Goal: Transaction & Acquisition: Purchase product/service

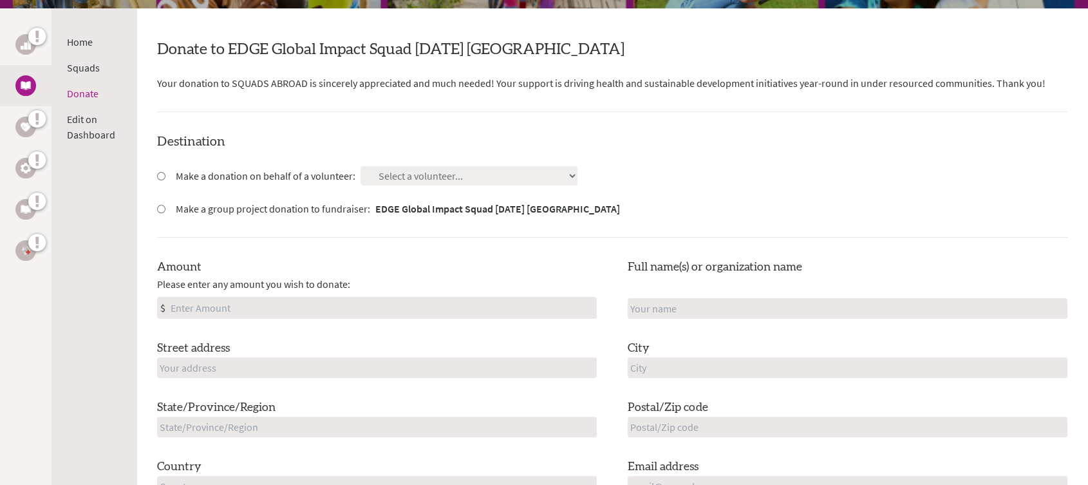
click at [163, 177] on input "Make a donation on behalf of a volunteer:" at bounding box center [161, 176] width 8 height 8
radio input "true"
click at [443, 173] on select "Select a volunteer... [PERSON_NAME] [PERSON_NAME] [PERSON_NAME] [PERSON_NAME] […" at bounding box center [469, 175] width 217 height 19
select select "A1E325C5-7C74-11EF-BF8B-42010A8A0043"
click at [361, 166] on select "Select a volunteer... [PERSON_NAME] [PERSON_NAME] [PERSON_NAME] [PERSON_NAME] […" at bounding box center [469, 175] width 217 height 19
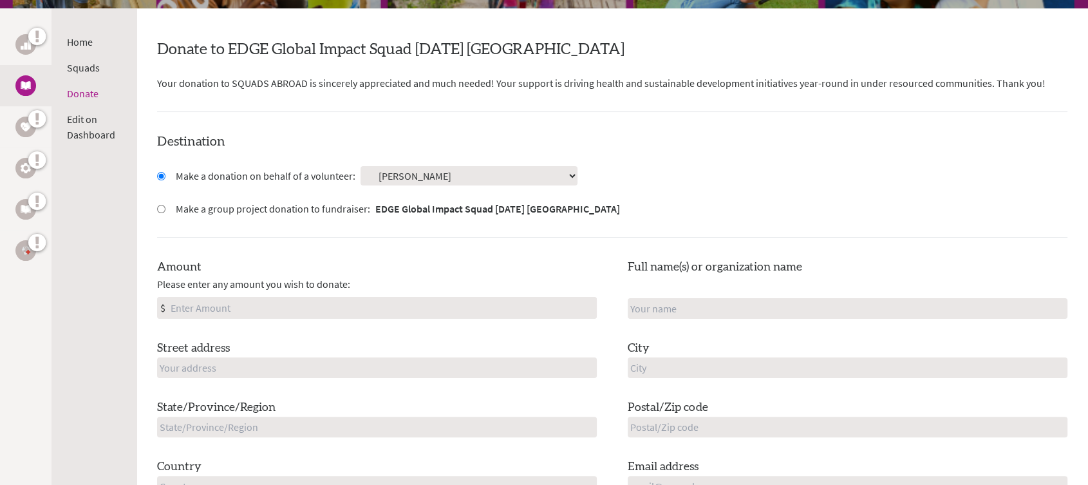
click at [161, 211] on input "Make a group project donation to fundraiser: EDGE Global Impact Squad [DATE] [G…" at bounding box center [161, 209] width 8 height 8
radio input "true"
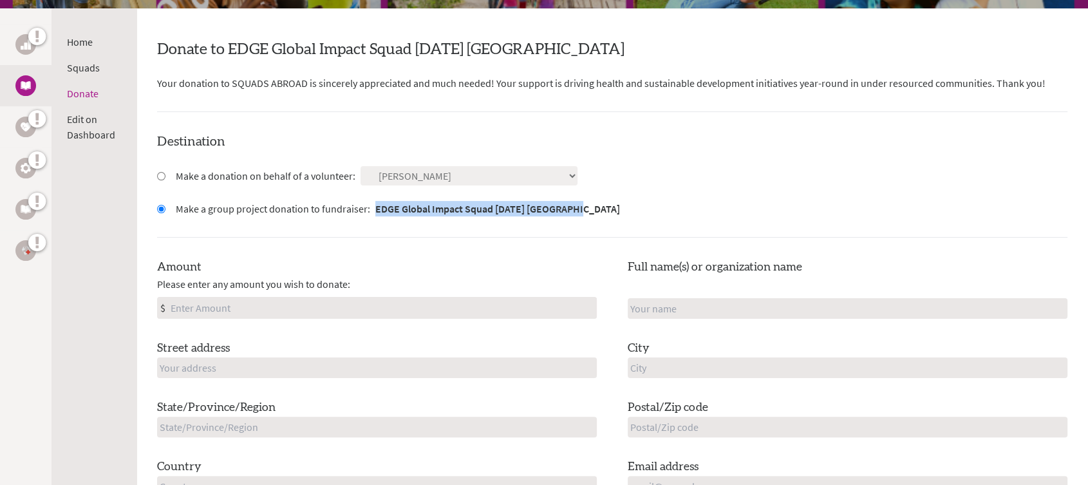
drag, startPoint x: 618, startPoint y: 211, endPoint x: 372, endPoint y: 214, distance: 245.4
click at [372, 214] on div "Make a group project donation to fundraiser: EDGE Global Impact Squad [DATE] [G…" at bounding box center [612, 208] width 911 height 15
click at [571, 189] on div "Destination Make a donation on behalf of a volunteer: Select a volunteer... [PE…" at bounding box center [612, 325] width 911 height 385
click at [163, 175] on input "Make a donation on behalf of a volunteer:" at bounding box center [161, 176] width 8 height 8
radio input "true"
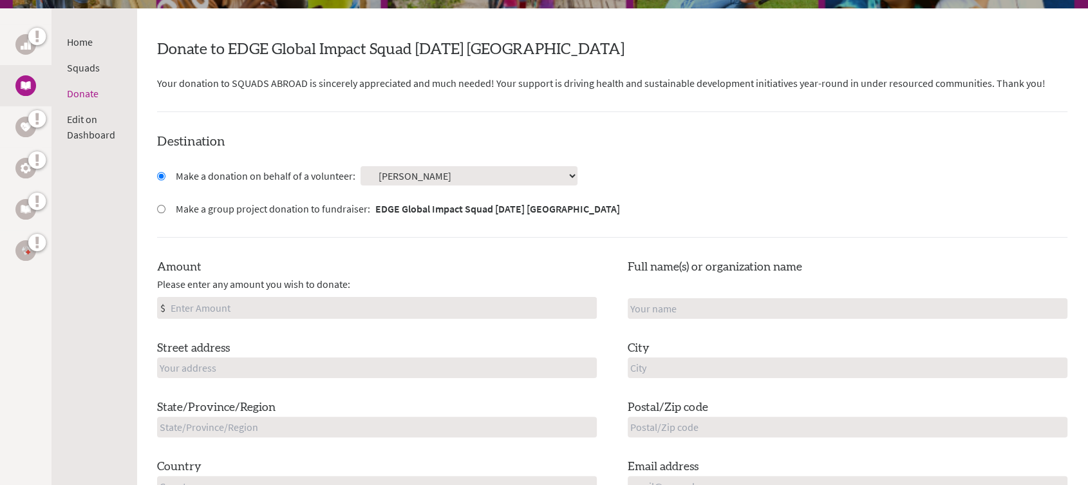
click at [426, 168] on select "Select a volunteer... [PERSON_NAME] [PERSON_NAME] [PERSON_NAME] [PERSON_NAME] […" at bounding box center [469, 175] width 217 height 19
click at [604, 228] on div "Destination Make a donation on behalf of a volunteer: Select a volunteer... [PE…" at bounding box center [612, 325] width 911 height 385
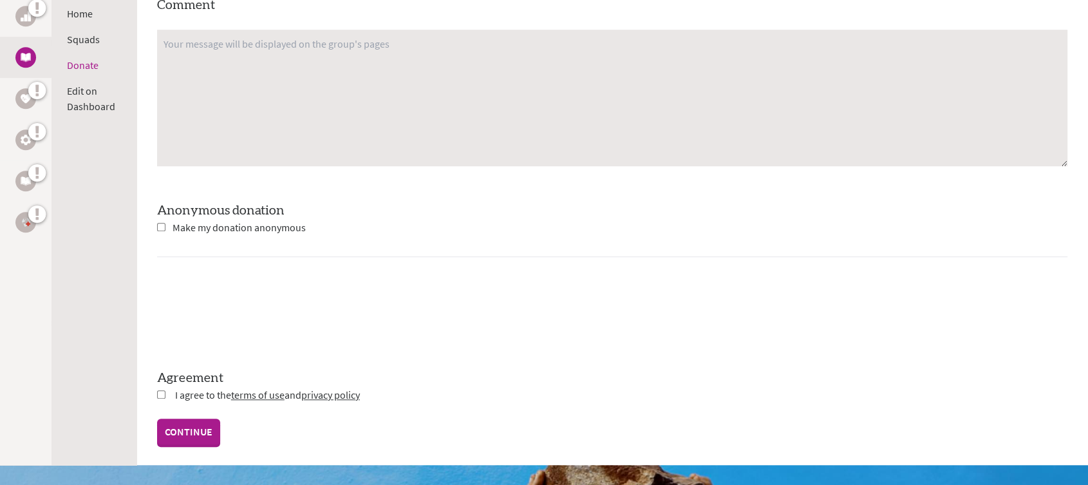
scroll to position [1083, 0]
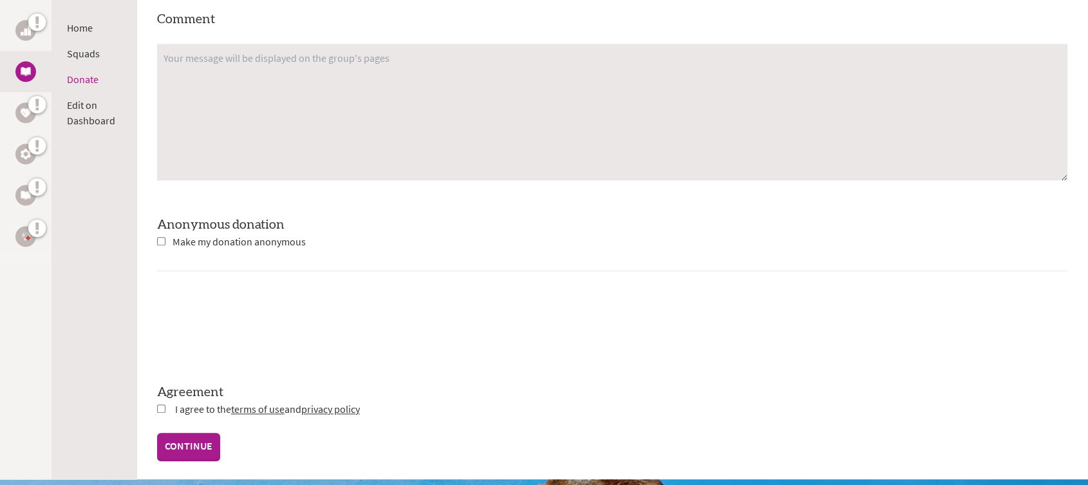
click at [163, 243] on input "checkbox" at bounding box center [161, 241] width 8 height 8
checkbox input "true"
click at [160, 408] on input "checkbox" at bounding box center [161, 408] width 8 height 8
checkbox input "true"
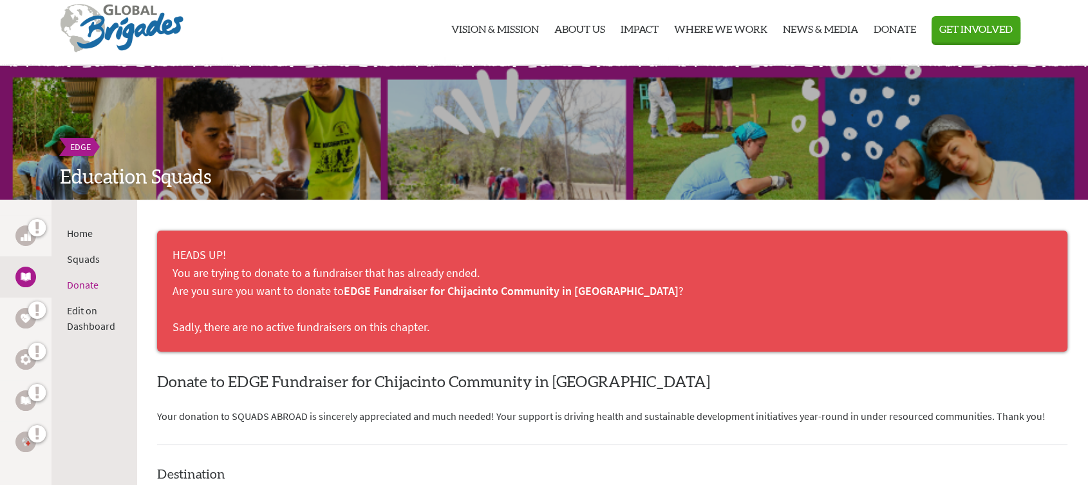
scroll to position [0, 0]
